Goal: Navigation & Orientation: Find specific page/section

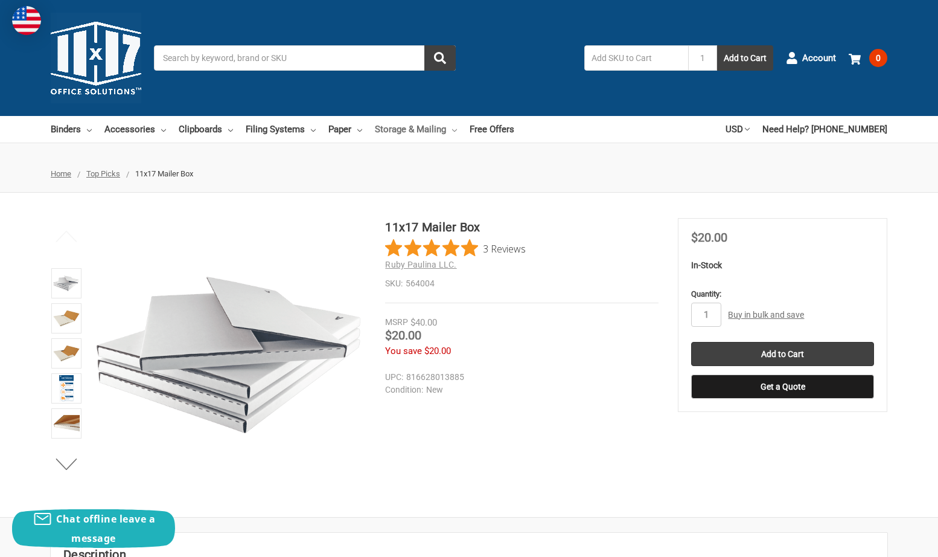
click at [411, 127] on link "Storage & Mailing" at bounding box center [416, 129] width 82 height 27
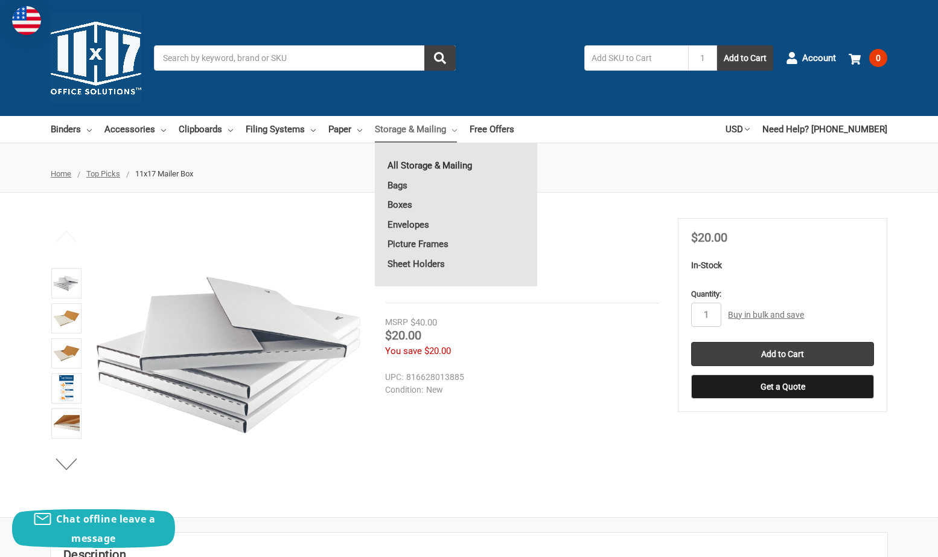
click at [404, 162] on link "All Storage & Mailing" at bounding box center [456, 165] width 162 height 19
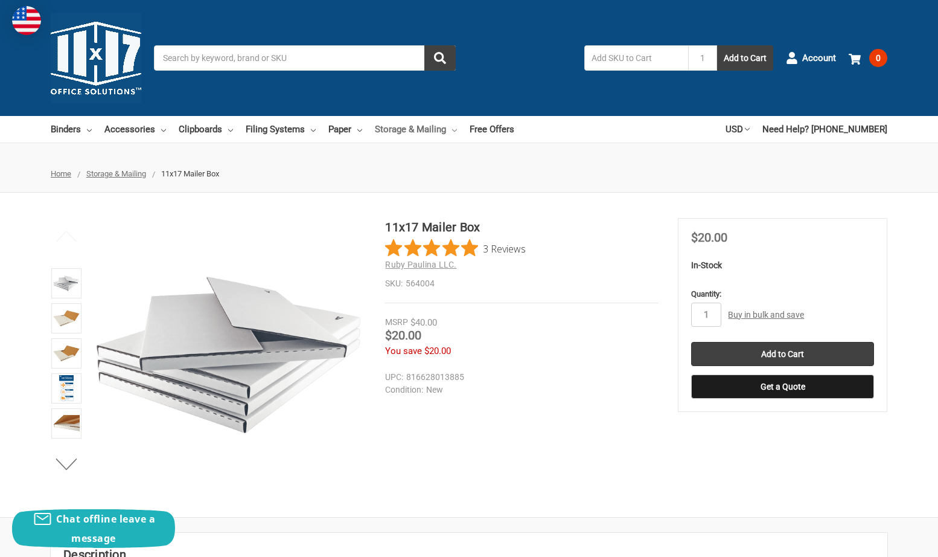
click at [405, 128] on link "Storage & Mailing" at bounding box center [416, 129] width 82 height 27
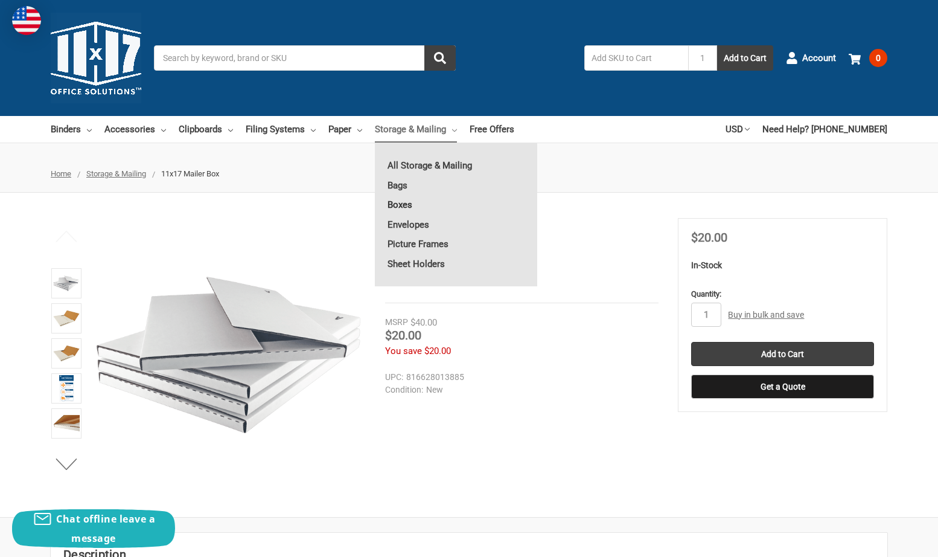
click at [407, 203] on link "Boxes" at bounding box center [456, 204] width 162 height 19
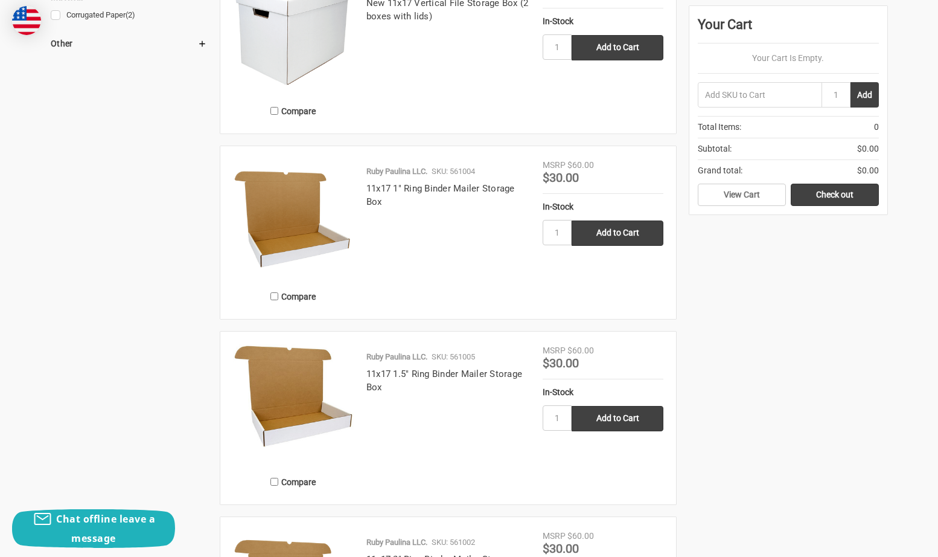
scroll to position [626, 0]
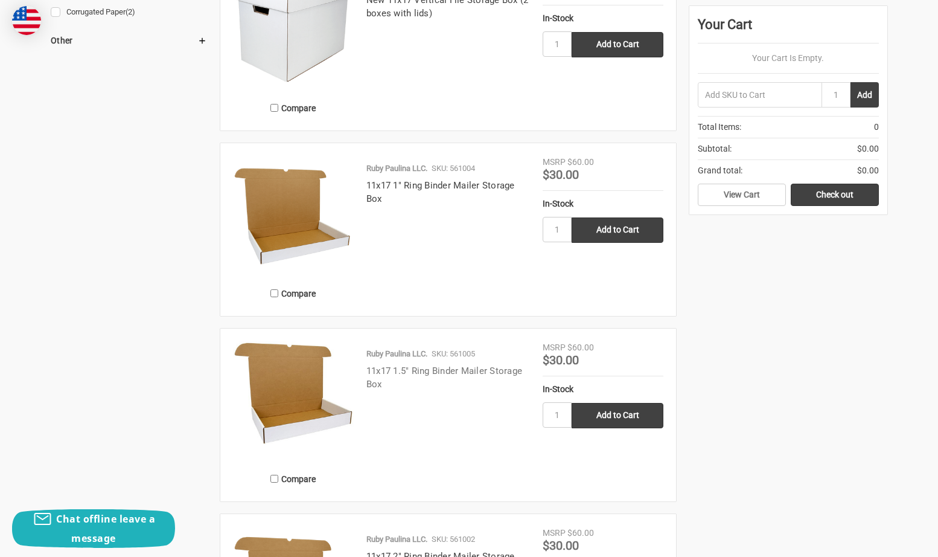
click at [400, 367] on link "11x17 1.5" Ring Binder Mailer Storage Box" at bounding box center [444, 377] width 156 height 25
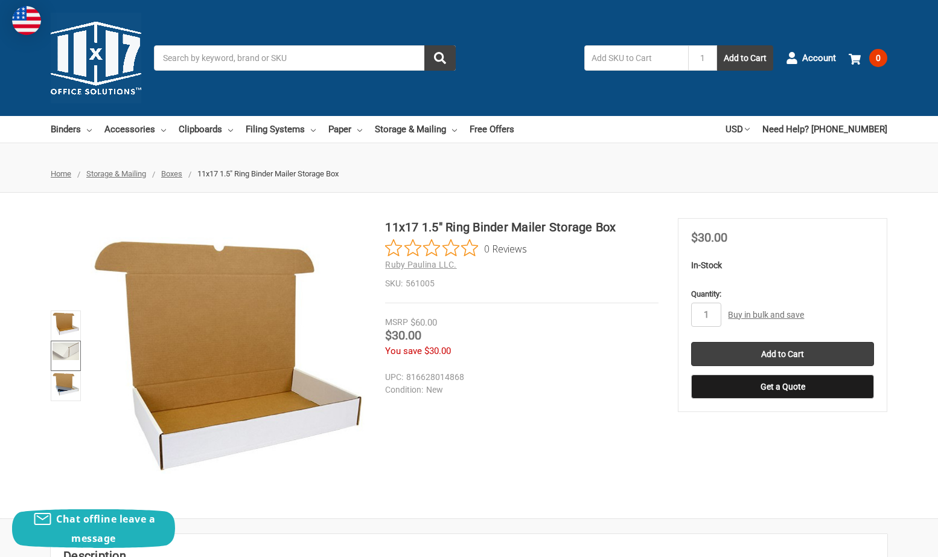
click at [60, 355] on img at bounding box center [66, 351] width 27 height 18
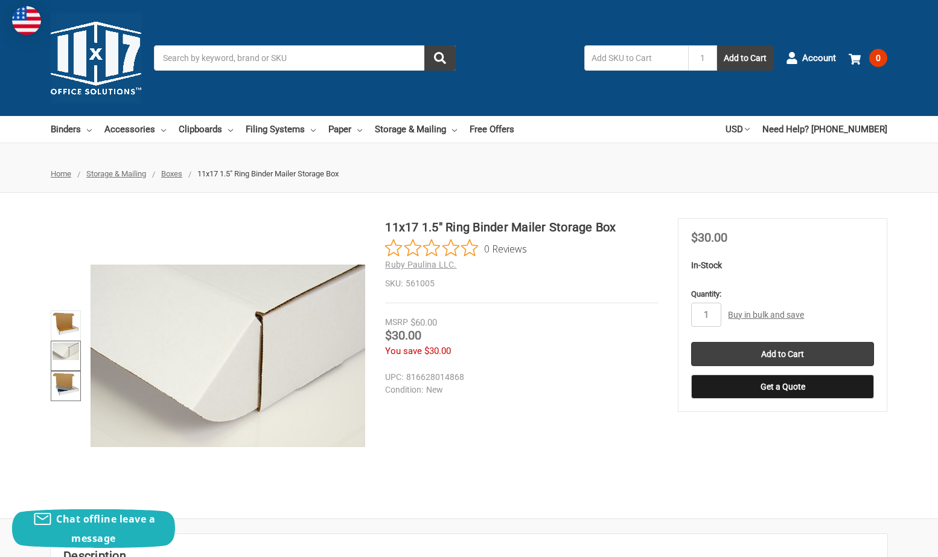
click at [63, 382] on img at bounding box center [66, 384] width 27 height 23
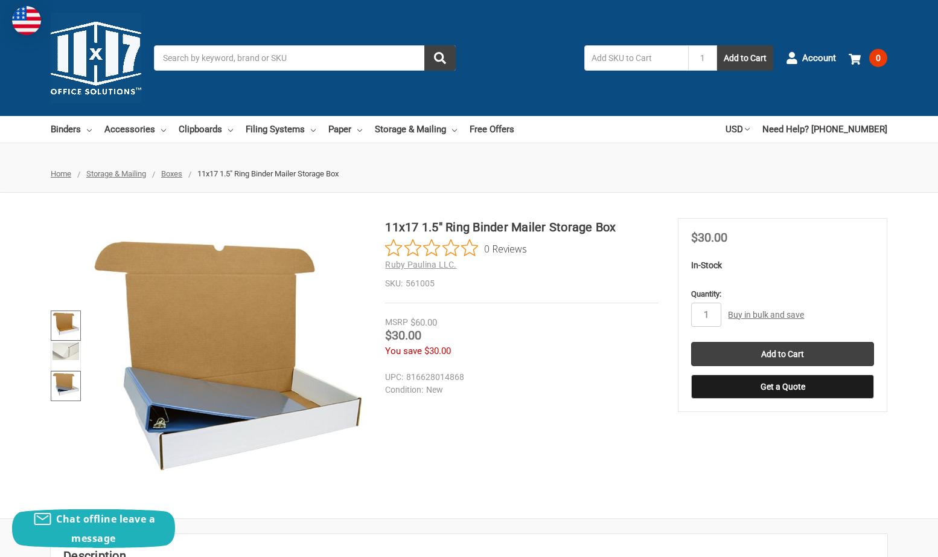
click at [62, 322] on img at bounding box center [66, 323] width 27 height 23
